Goal: Check status: Check status

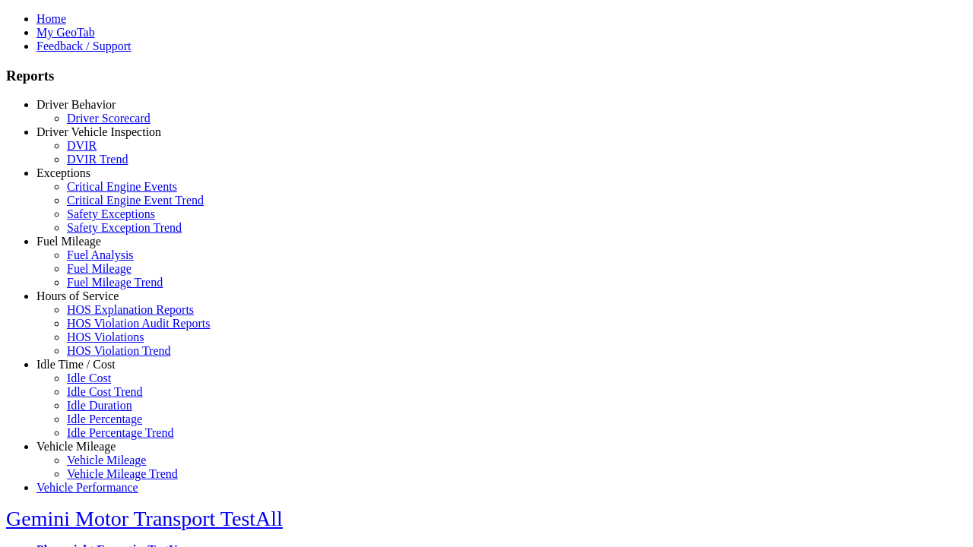
click at [87, 440] on link "Vehicle Mileage" at bounding box center [75, 446] width 79 height 13
click at [99, 468] on link "Vehicle Mileage Trend" at bounding box center [122, 474] width 111 height 13
select select "**"
type input "*********"
